Goal: Check status

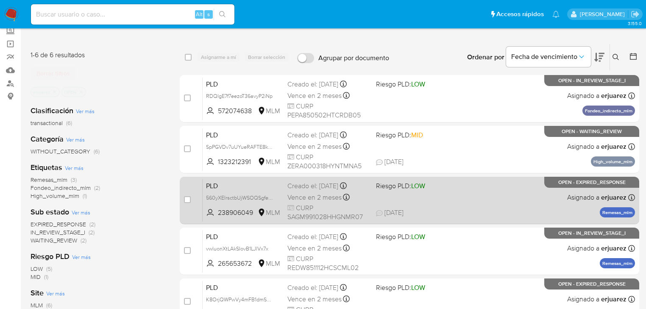
scroll to position [68, 0]
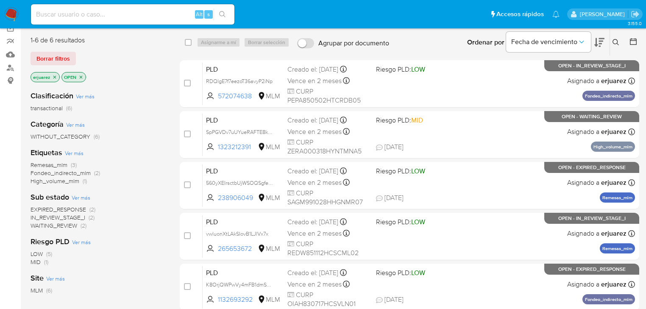
click at [77, 216] on span "IN_REVIEW_STAGE_I" at bounding box center [58, 217] width 55 height 8
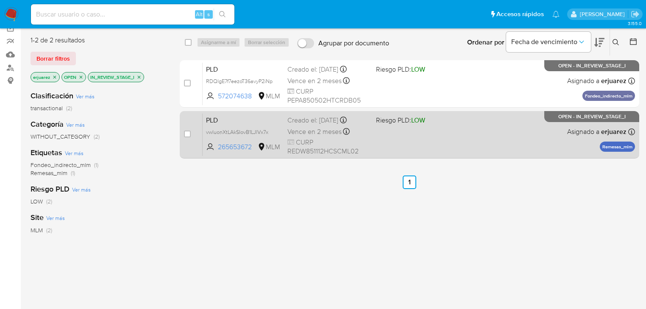
click at [383, 139] on div "PLD vwluonXtLAkSIovB1LJlVx7x 265653672 MLM Riesgo PLD: LOW Creado el: 12/08/202…" at bounding box center [419, 134] width 433 height 43
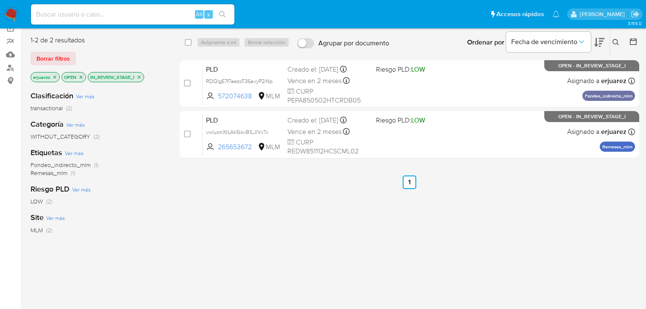
click at [138, 73] on p "IN_REVIEW_STAGE_I" at bounding box center [116, 77] width 56 height 9
click at [138, 75] on icon "close-filter" at bounding box center [139, 77] width 5 height 5
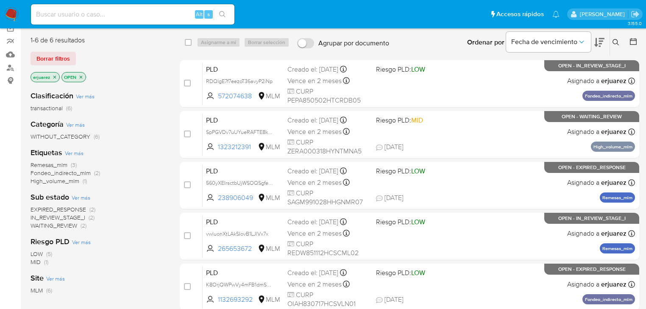
click at [51, 227] on span "WAITING_REVIEW" at bounding box center [54, 225] width 47 height 8
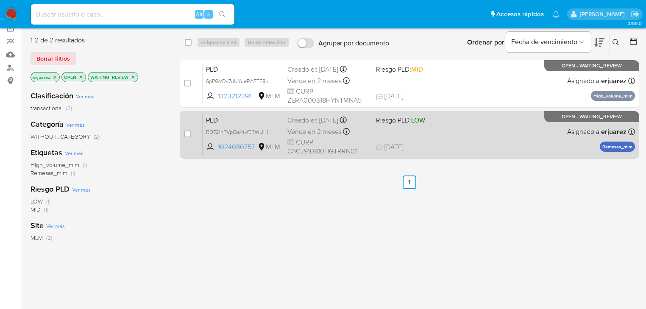
click at [364, 126] on div "Vence en 2 meses Vence el 11/10/2025 02:05:16" at bounding box center [329, 131] width 82 height 11
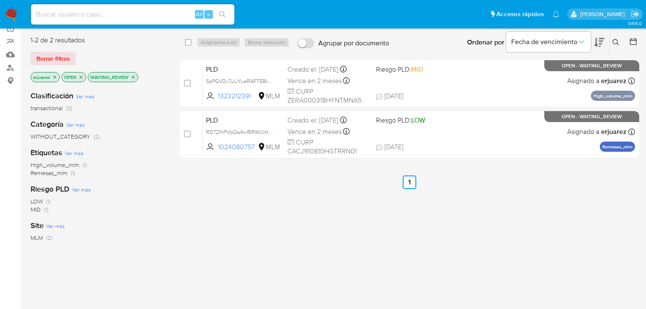
click at [11, 17] on img at bounding box center [11, 14] width 14 height 14
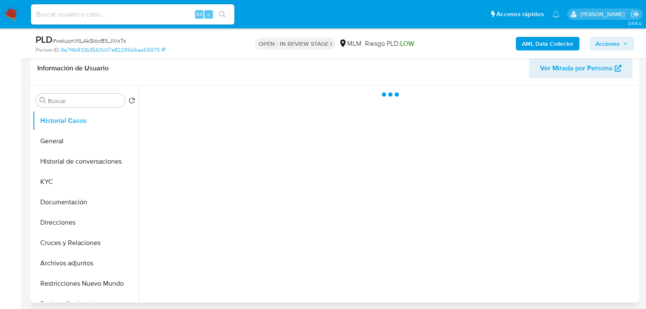
scroll to position [136, 0]
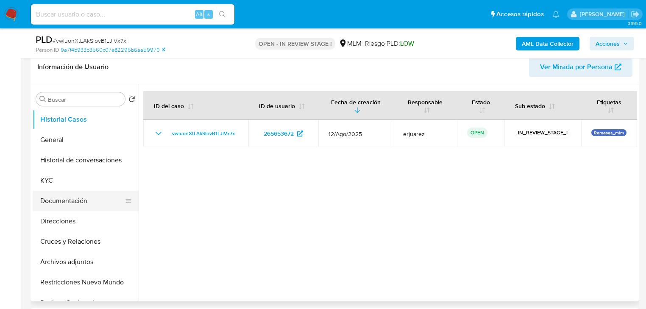
select select "10"
click at [80, 141] on button "General" at bounding box center [82, 140] width 99 height 20
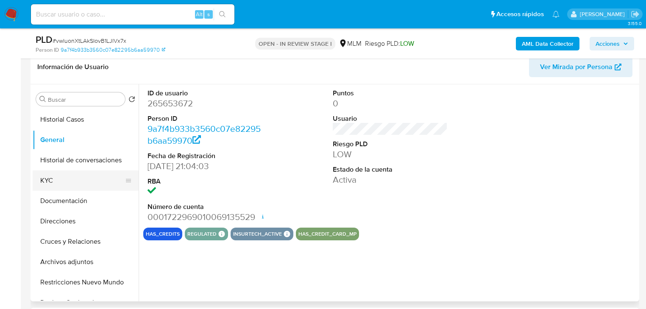
click at [55, 181] on button "KYC" at bounding box center [82, 181] width 99 height 20
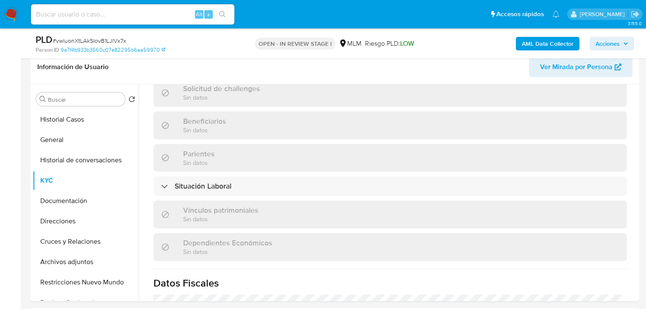
scroll to position [535, 0]
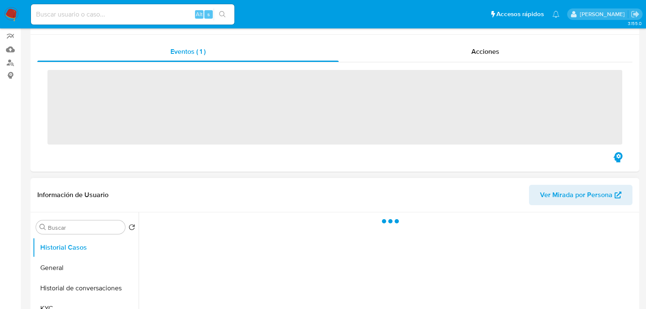
scroll to position [170, 0]
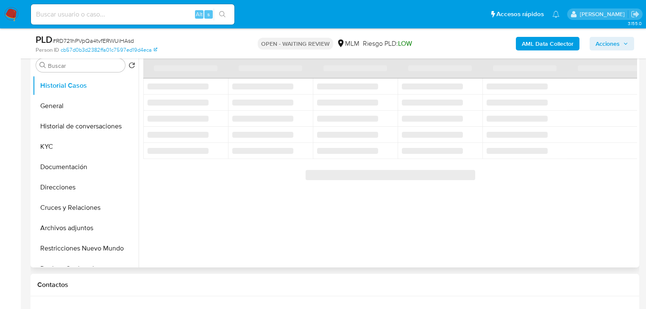
select select "10"
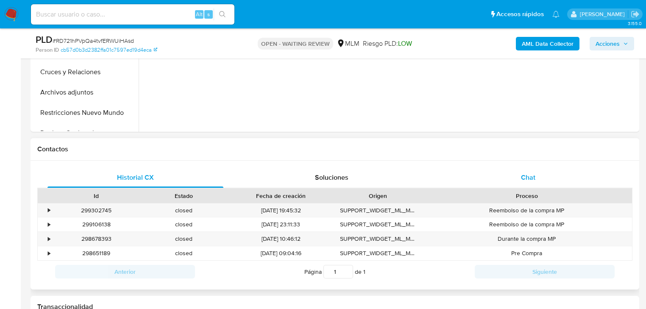
click at [521, 174] on span "Chat" at bounding box center [528, 178] width 14 height 10
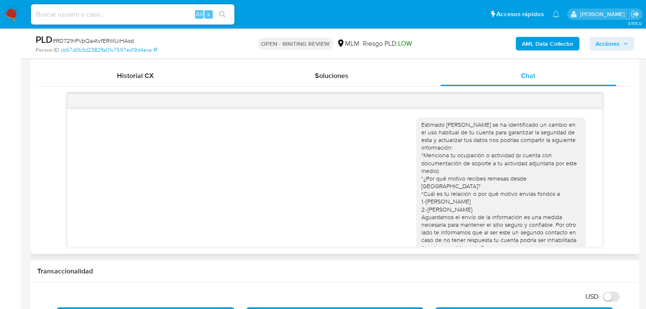
scroll to position [66, 0]
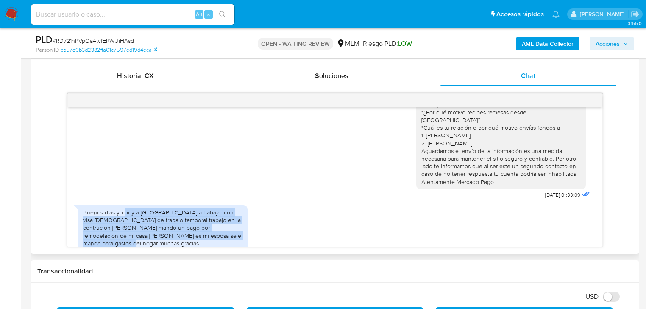
drag, startPoint x: 125, startPoint y: 201, endPoint x: 261, endPoint y: 233, distance: 139.6
click at [256, 236] on div "Buenos dias yo boy a [GEOGRAPHIC_DATA] a trabajar con visa [DEMOGRAPHIC_DATA] d…" at bounding box center [335, 229] width 514 height 56
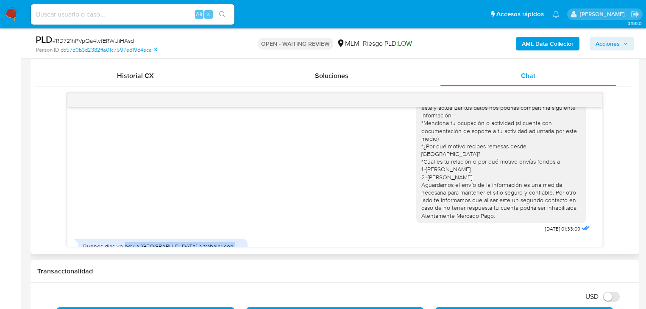
scroll to position [0, 0]
